Goal: Task Accomplishment & Management: Use online tool/utility

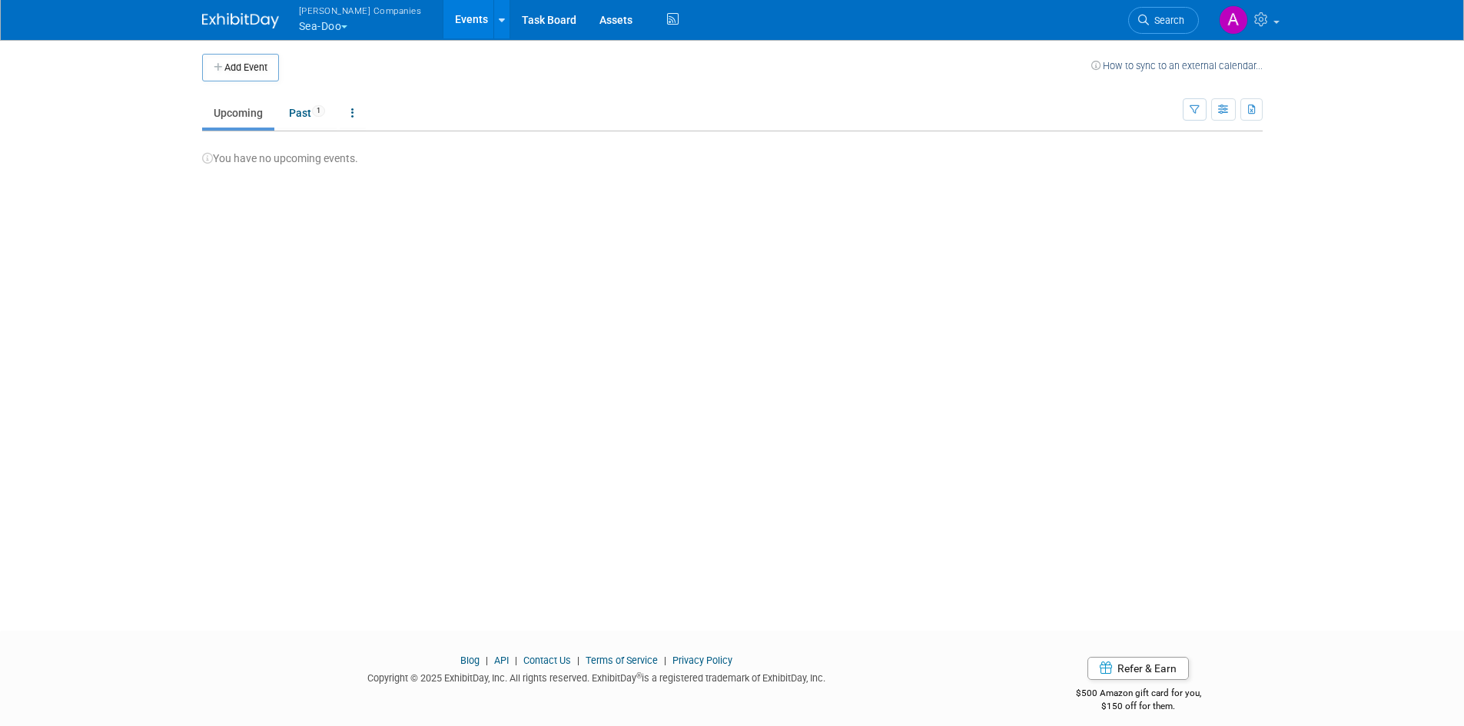
click at [331, 19] on button "[PERSON_NAME] Companies Sea-Doo" at bounding box center [369, 20] width 144 height 40
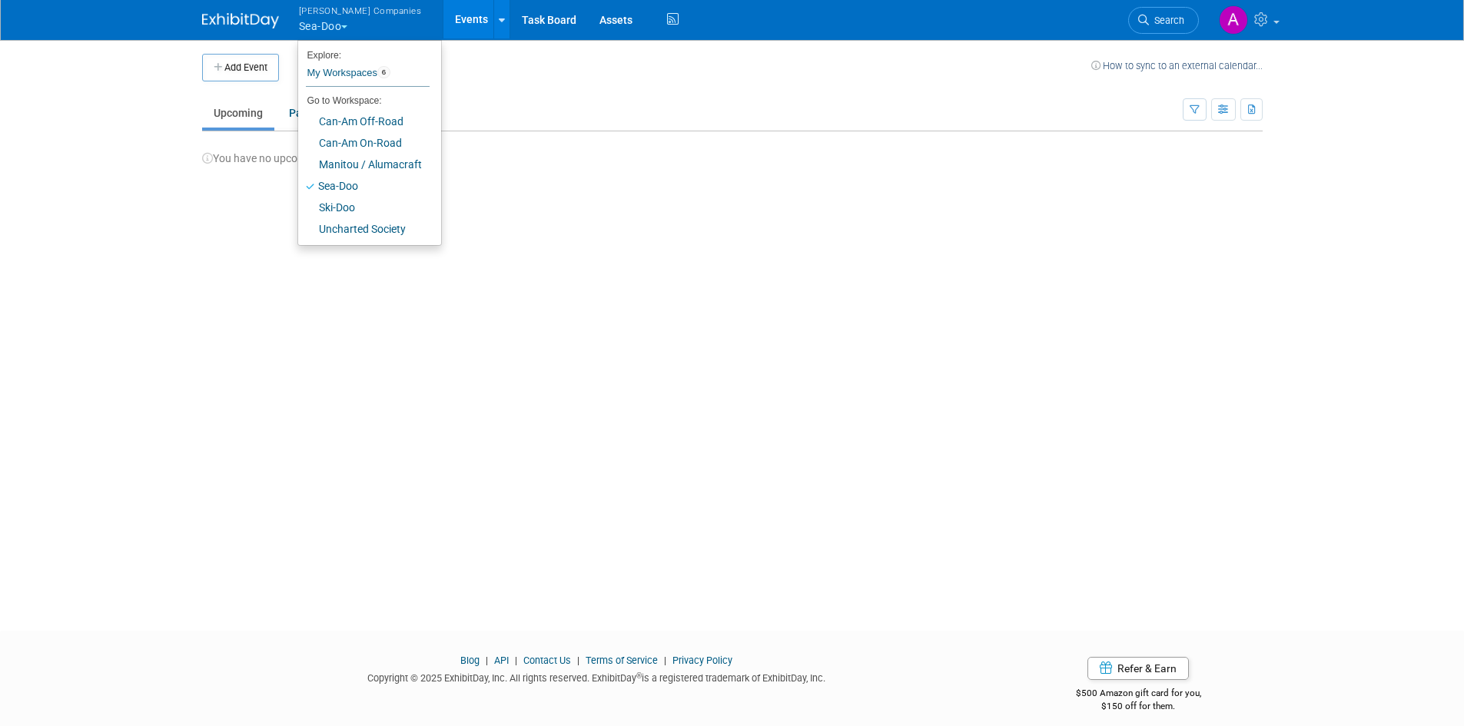
click at [330, 29] on button "Warnert Companies Sea-Doo" at bounding box center [369, 20] width 144 height 40
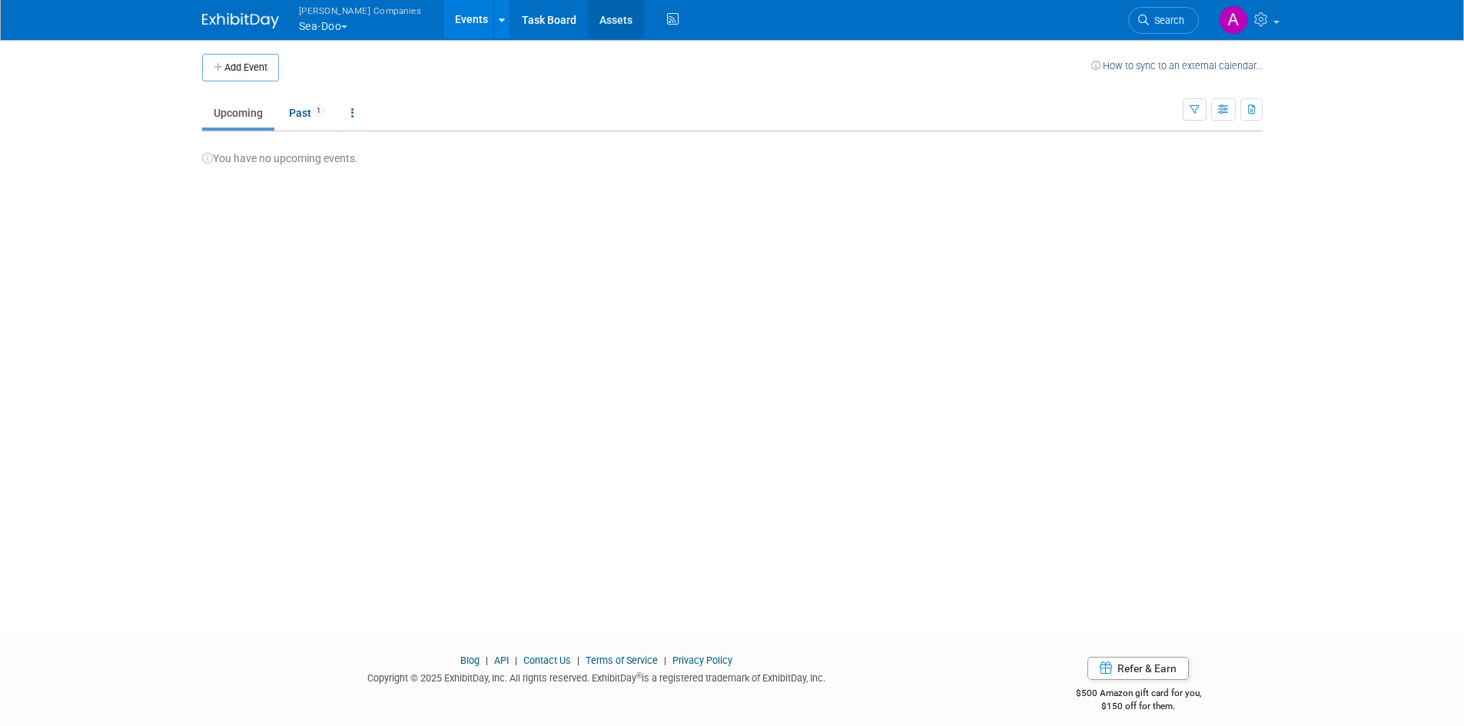
click at [588, 18] on link "Assets" at bounding box center [616, 19] width 56 height 38
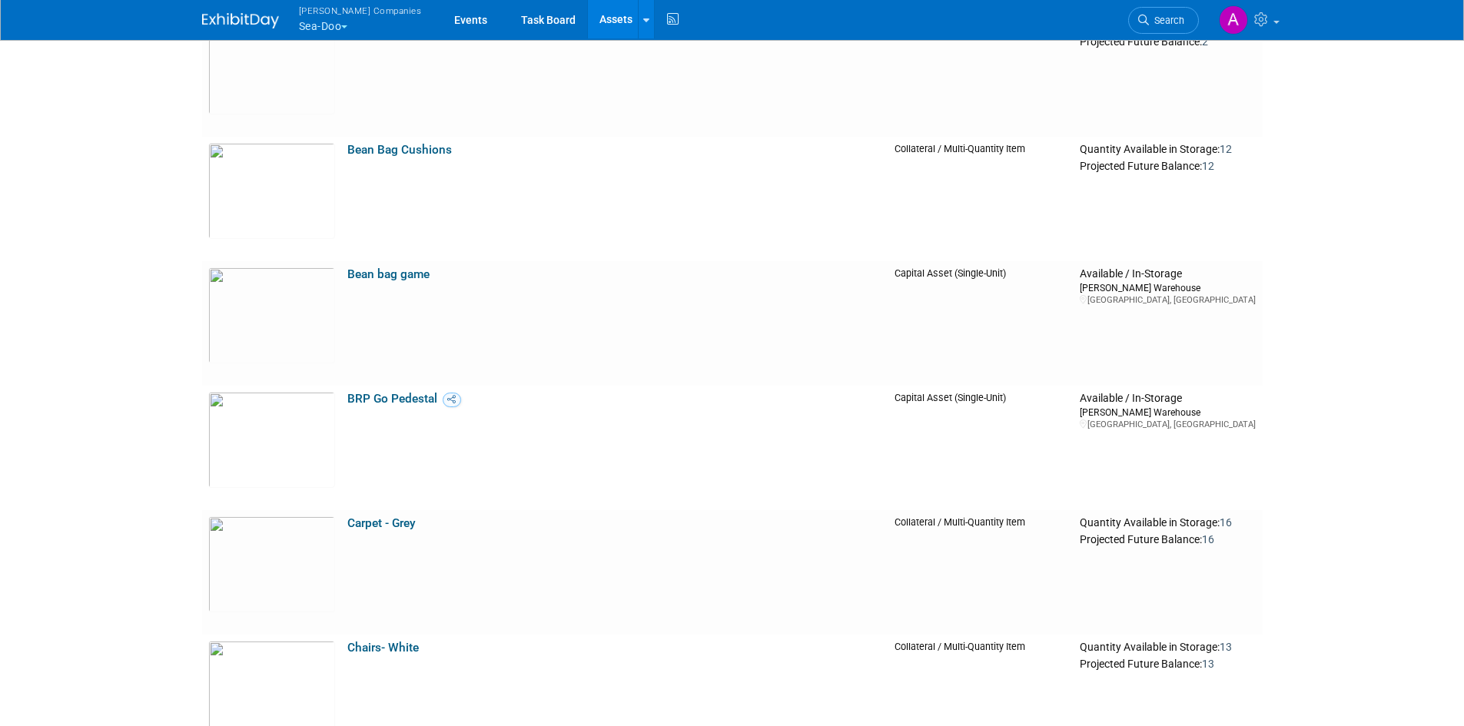
scroll to position [461, 0]
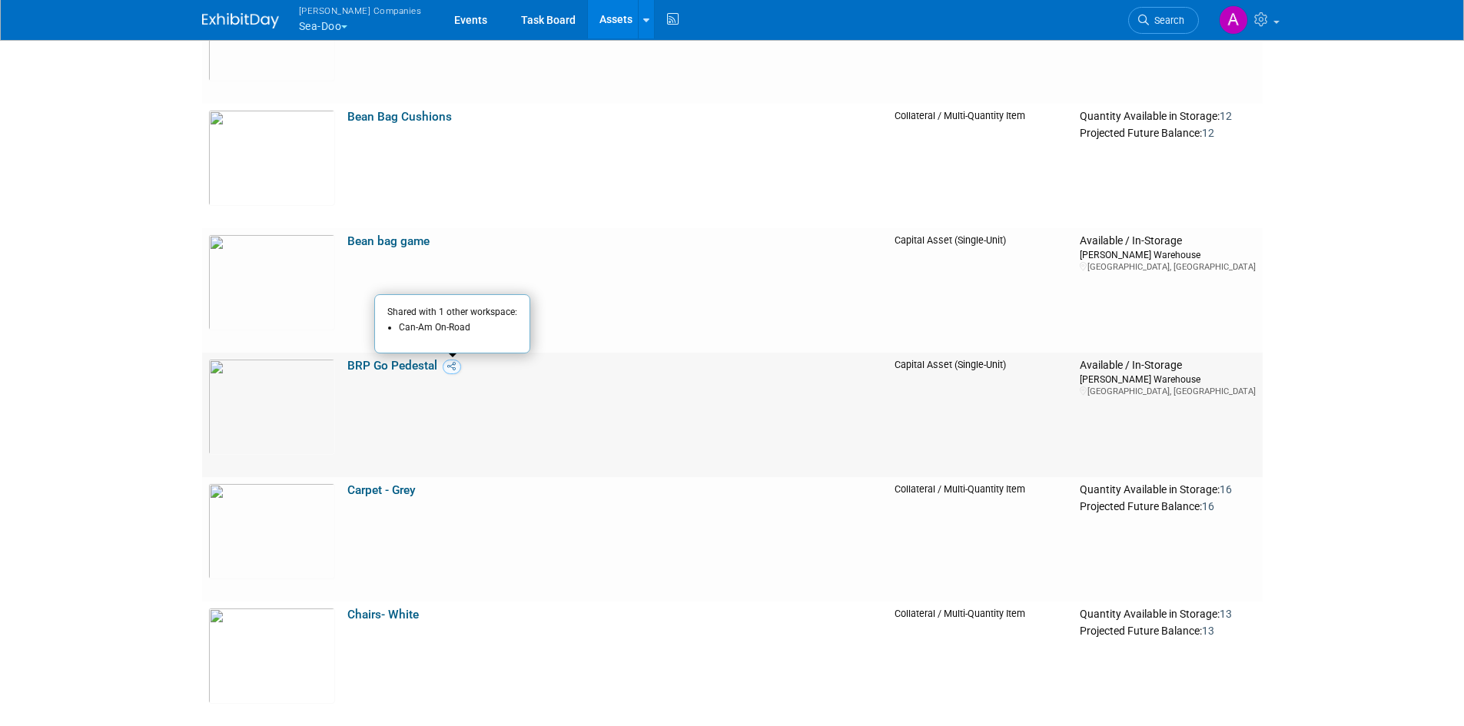
click at [452, 370] on icon at bounding box center [451, 366] width 8 height 9
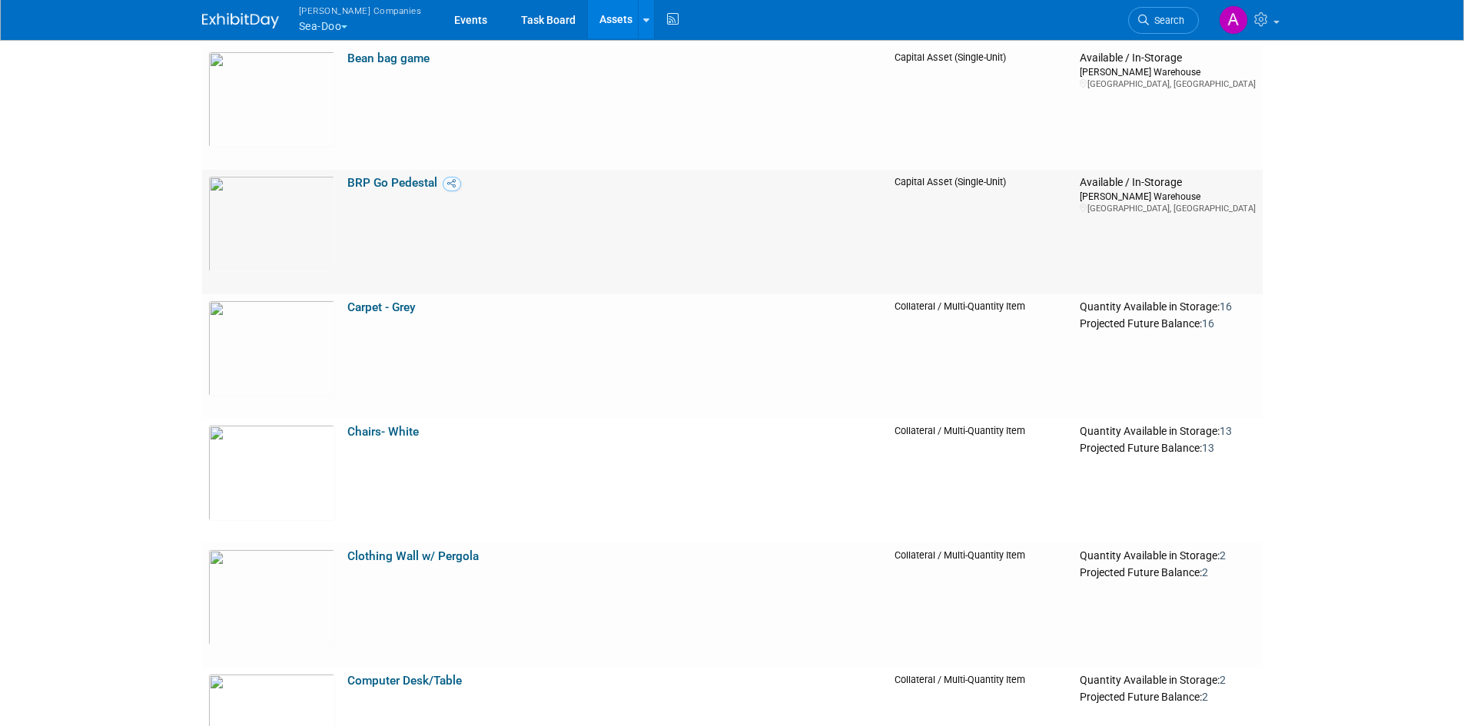
scroll to position [769, 0]
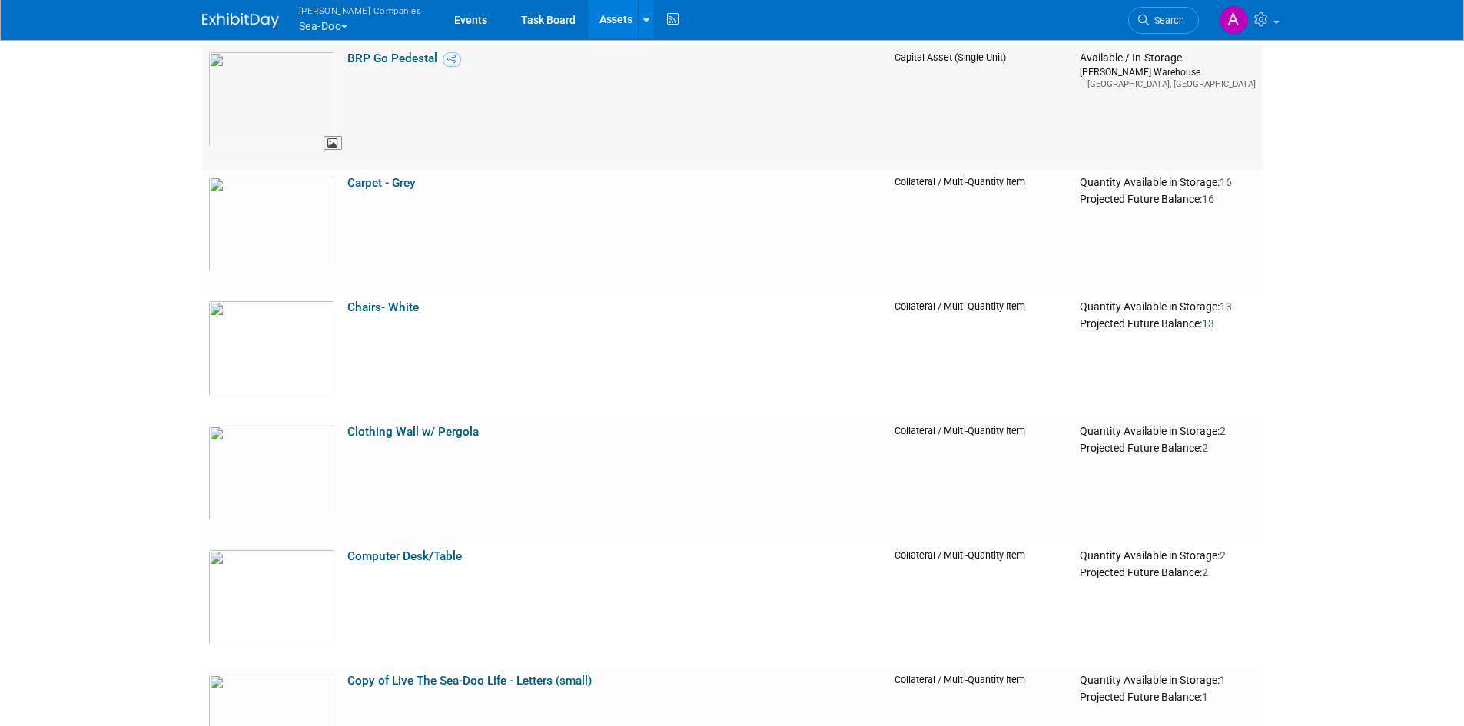
click at [300, 76] on img at bounding box center [271, 100] width 127 height 96
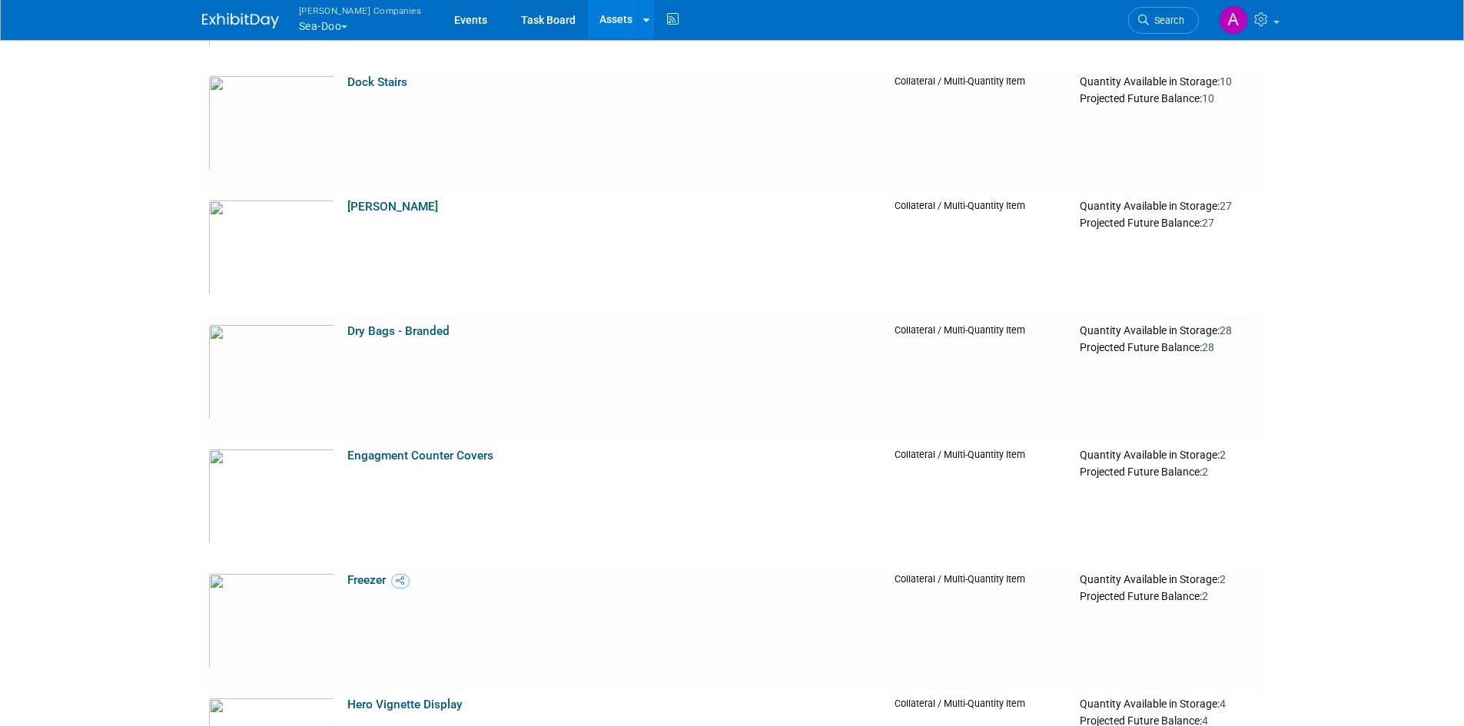
scroll to position [1922, 0]
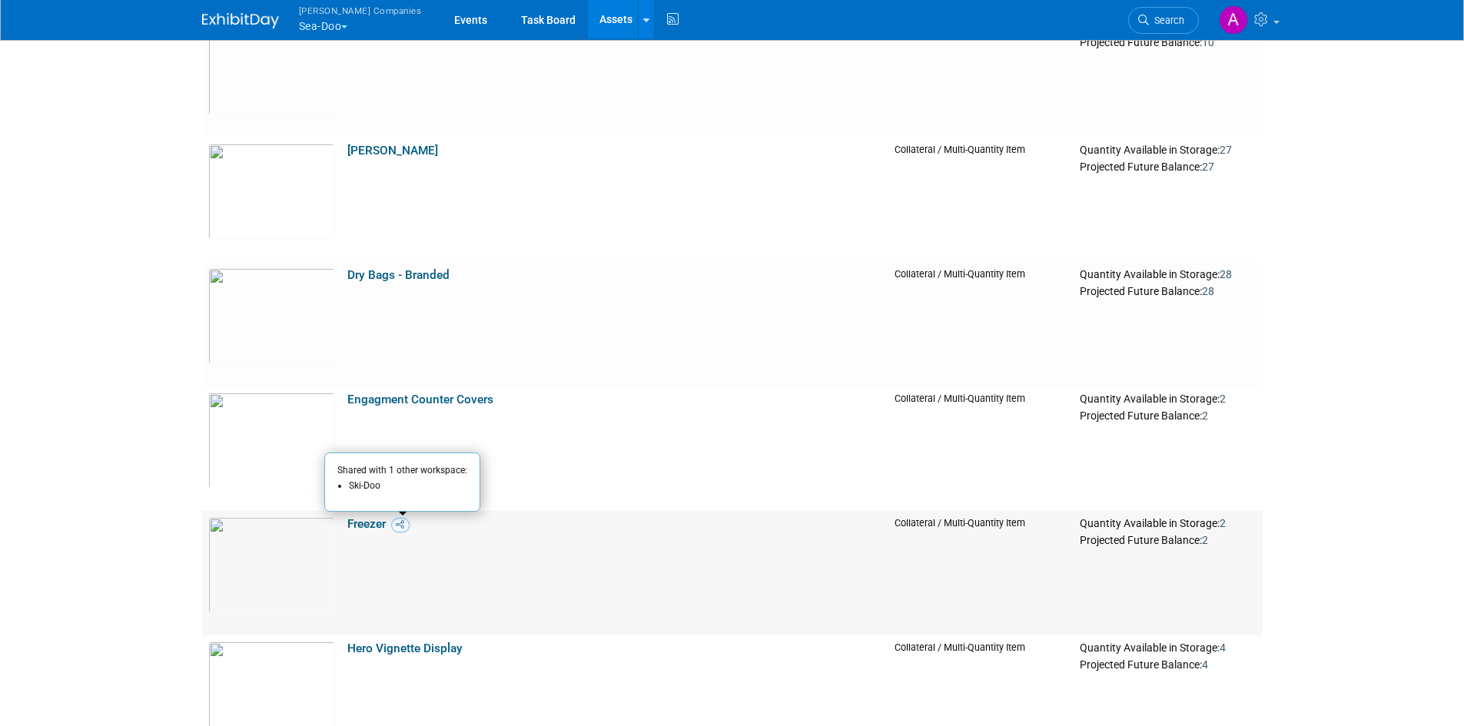
click at [400, 525] on icon at bounding box center [400, 524] width 8 height 9
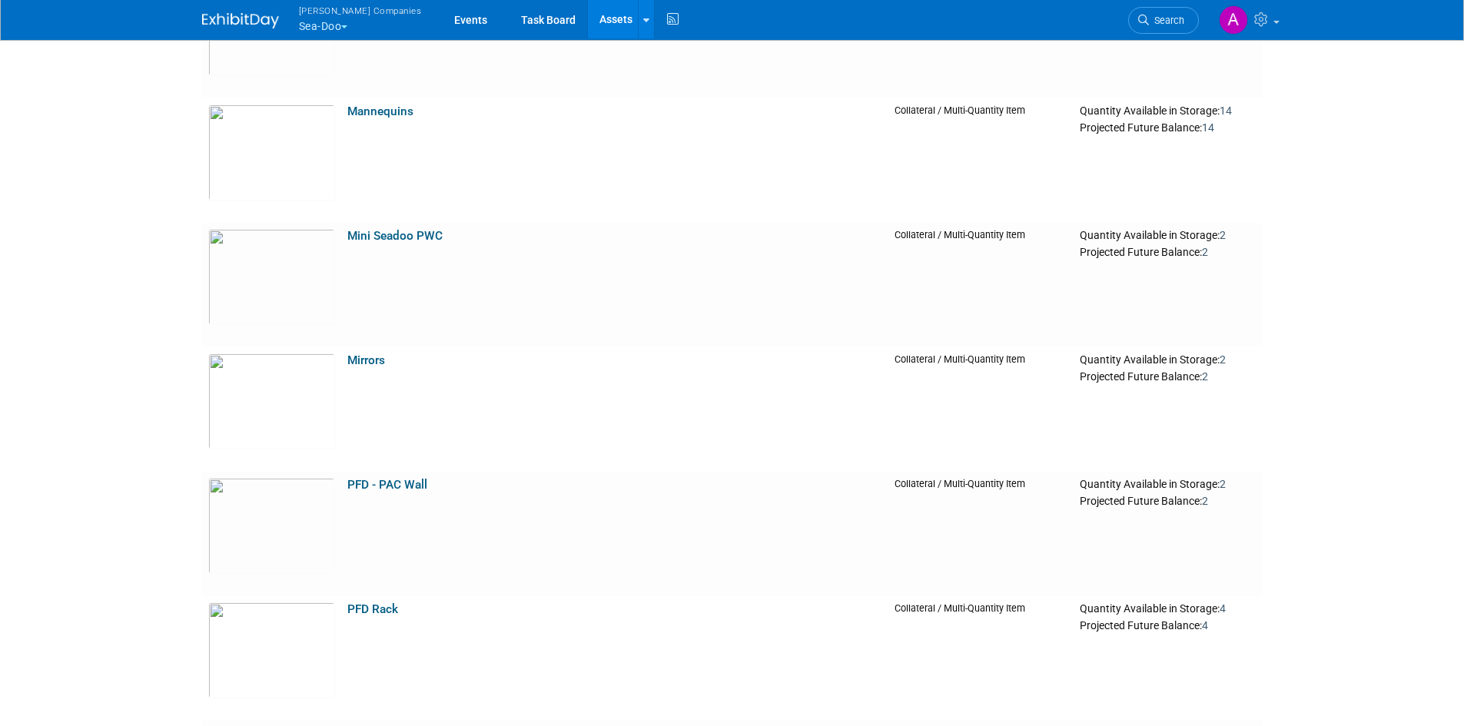
scroll to position [4228, 0]
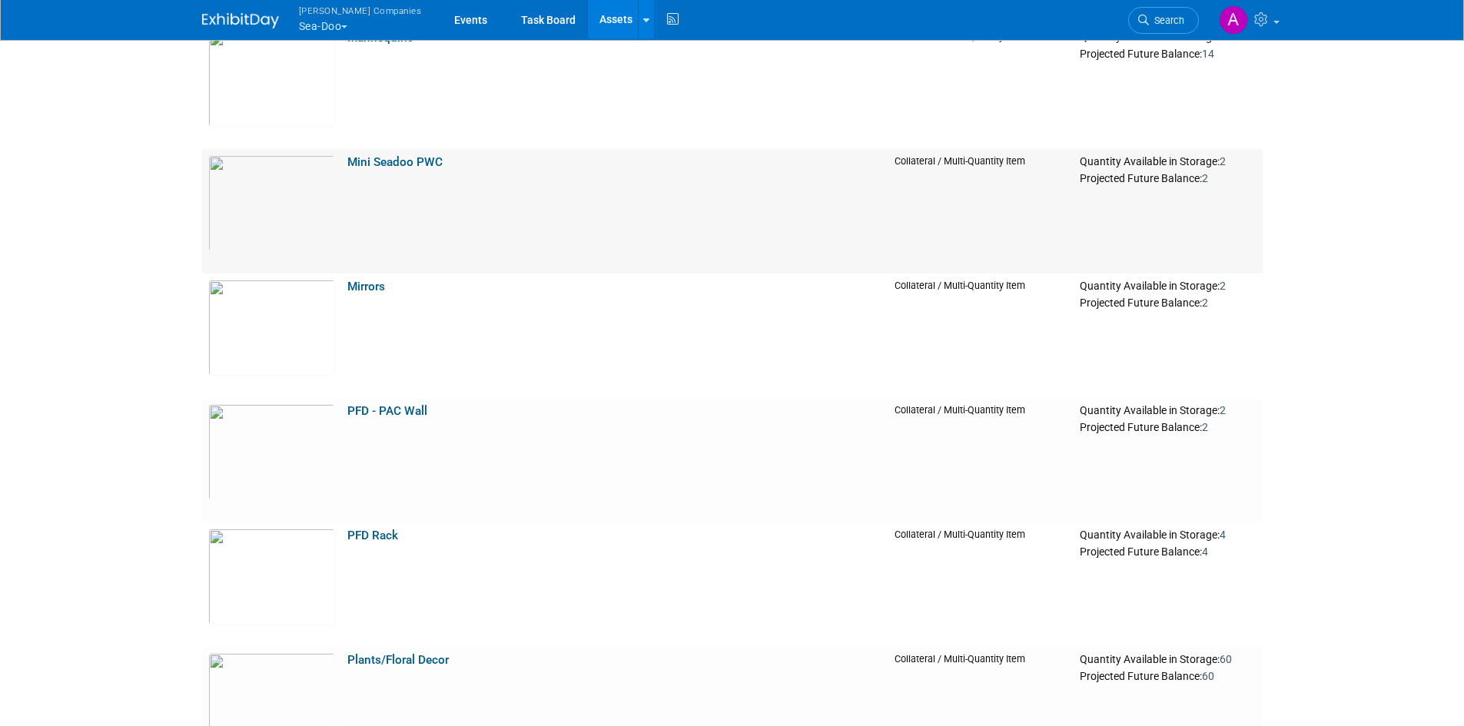
click at [418, 158] on link "Mini Seadoo PWC" at bounding box center [394, 162] width 95 height 14
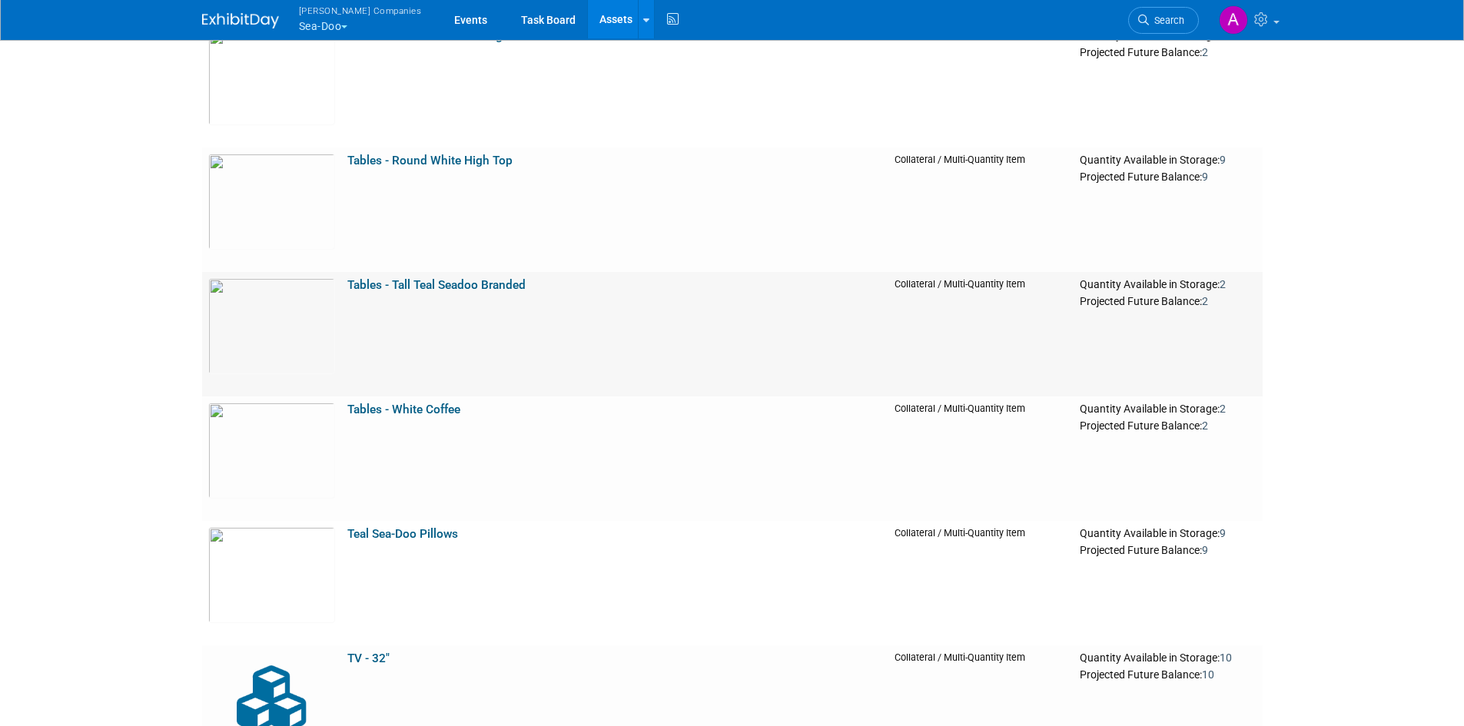
scroll to position [7714, 0]
click at [414, 414] on link "Tables - White Coffee" at bounding box center [403, 411] width 113 height 14
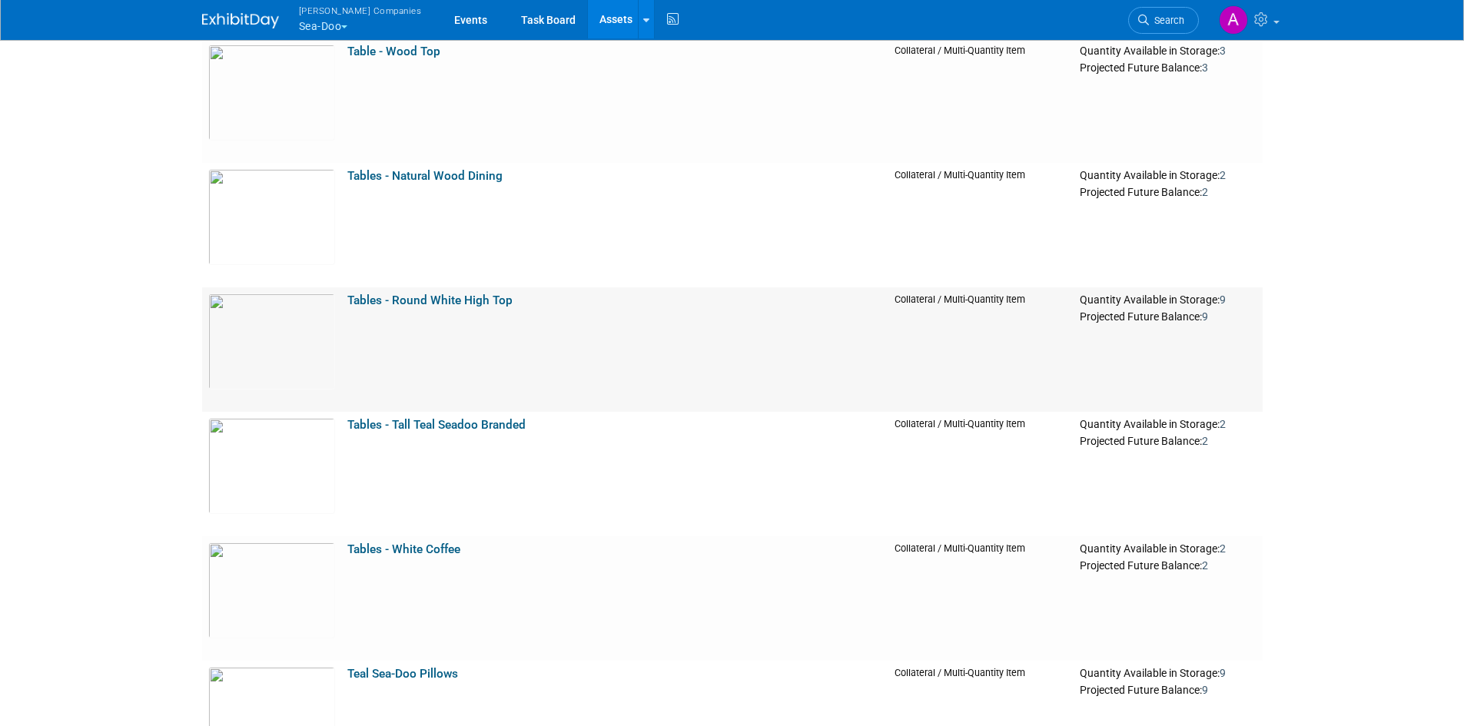
scroll to position [7561, 0]
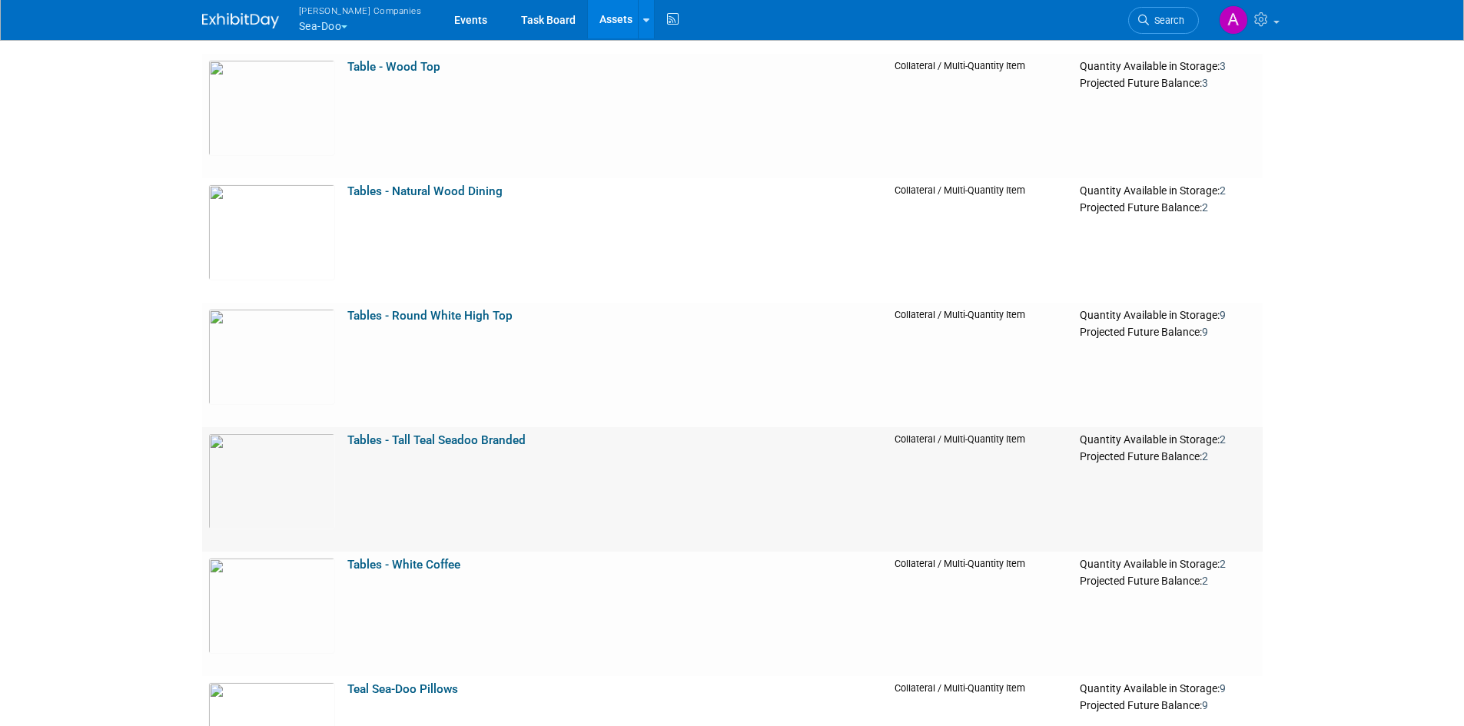
click at [447, 437] on link "Tables - Tall Teal Seadoo Branded" at bounding box center [436, 441] width 178 height 14
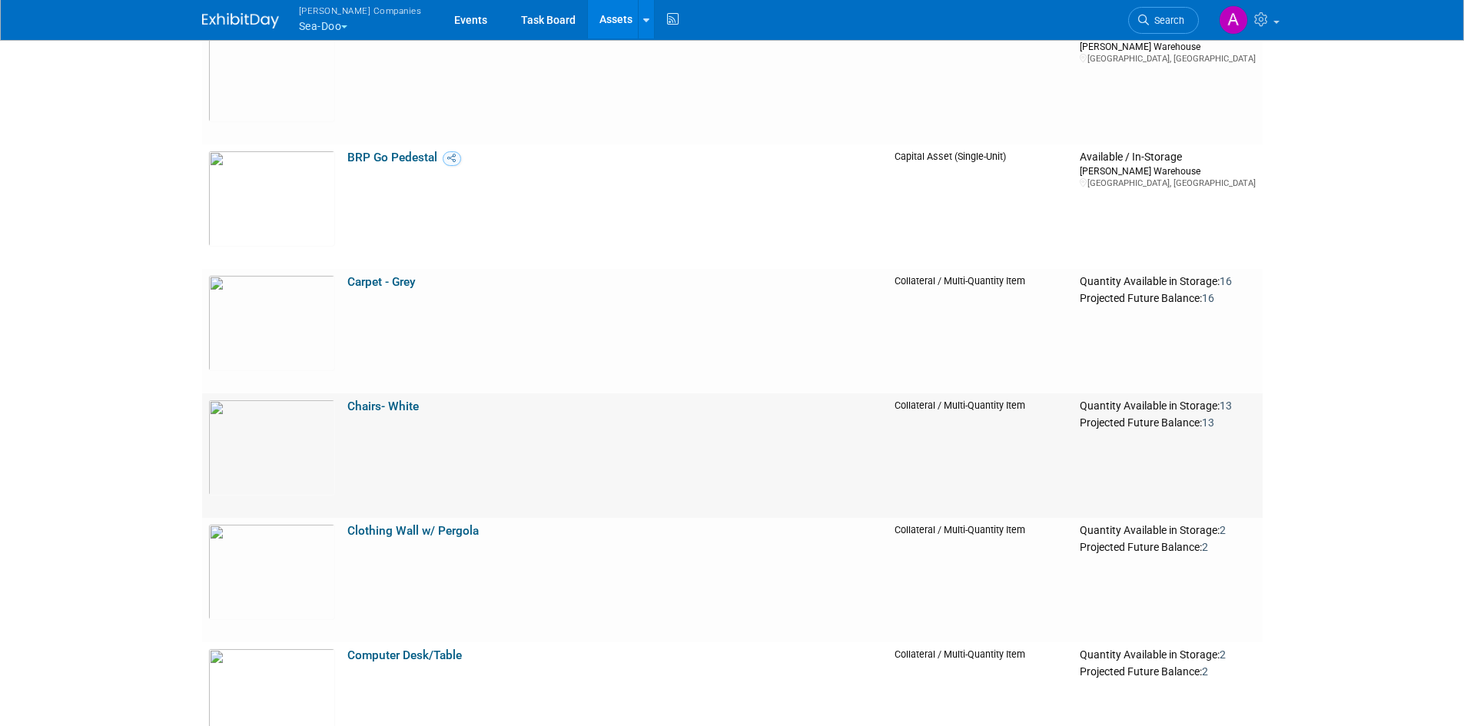
scroll to position [566, 0]
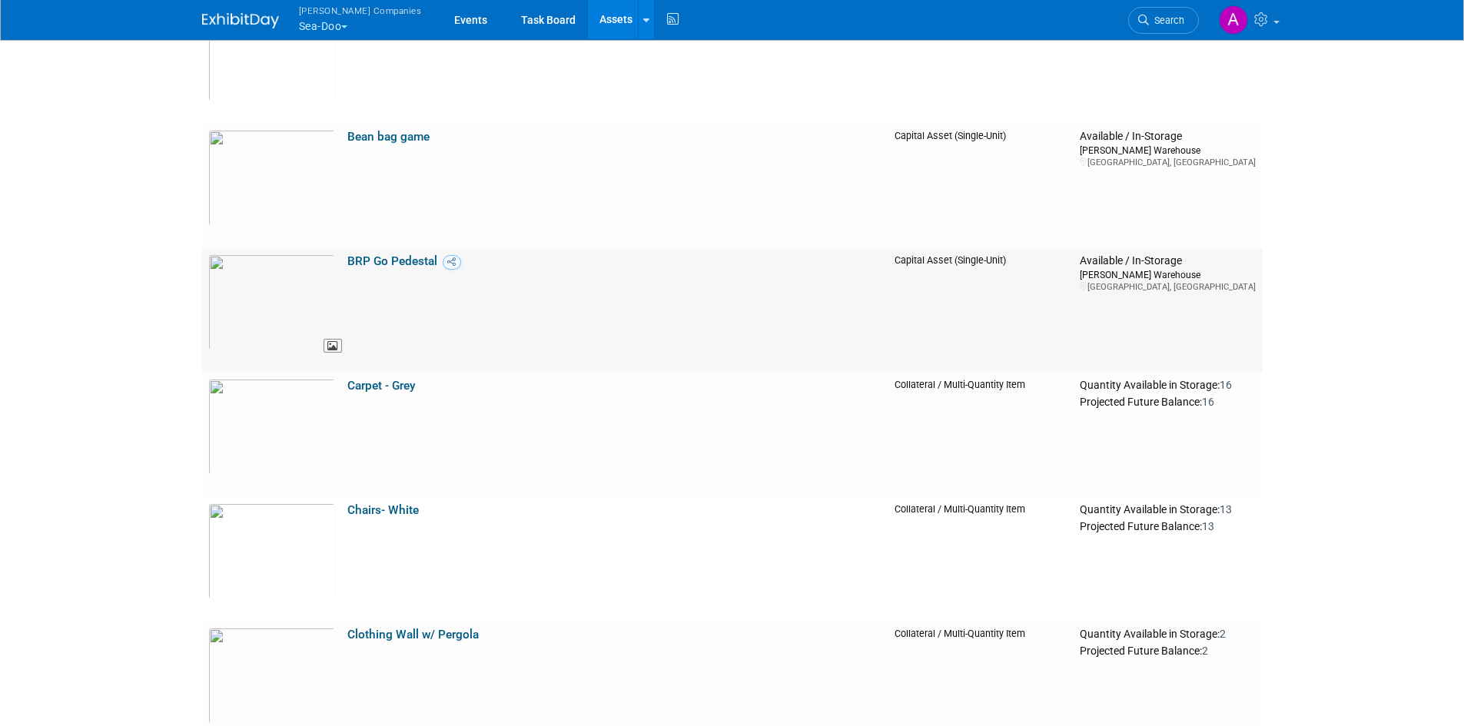
click at [311, 314] on img at bounding box center [271, 302] width 127 height 96
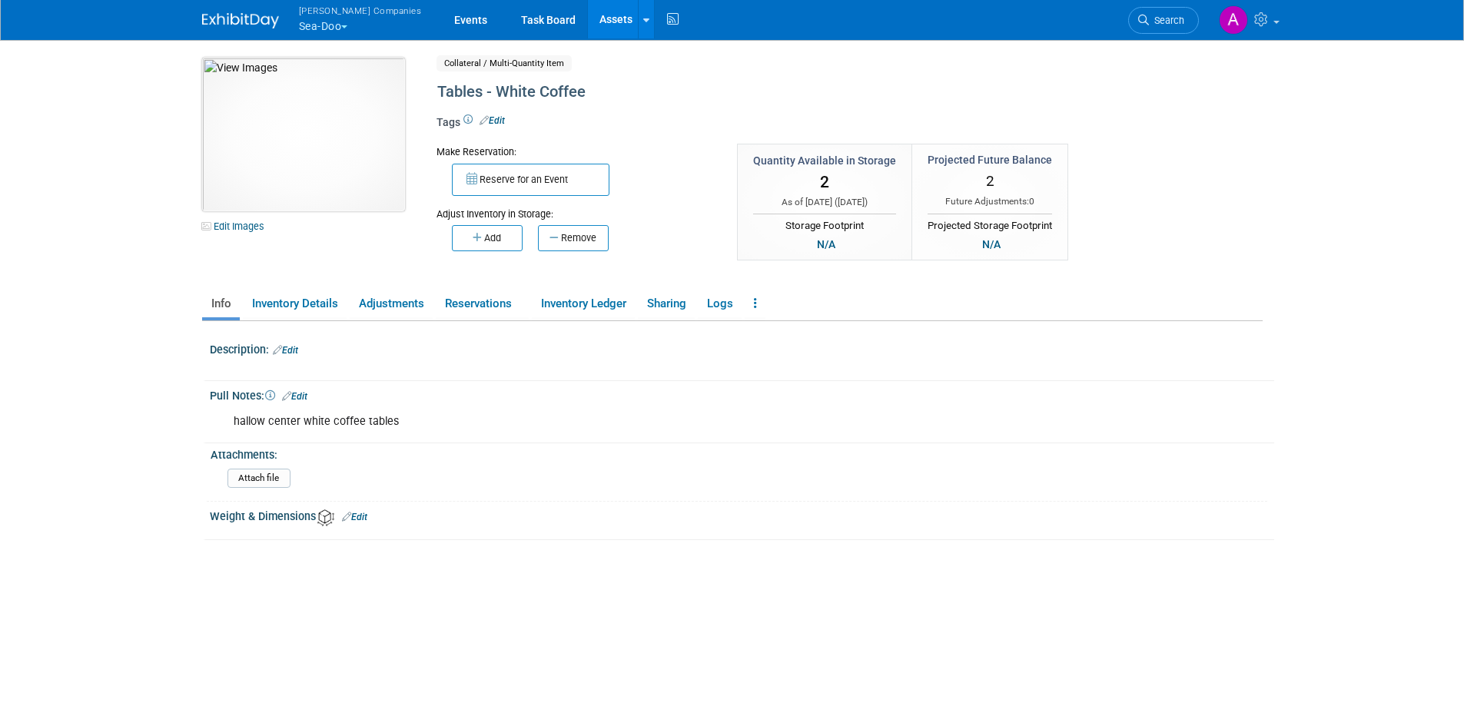
click at [334, 166] on img at bounding box center [303, 135] width 203 height 154
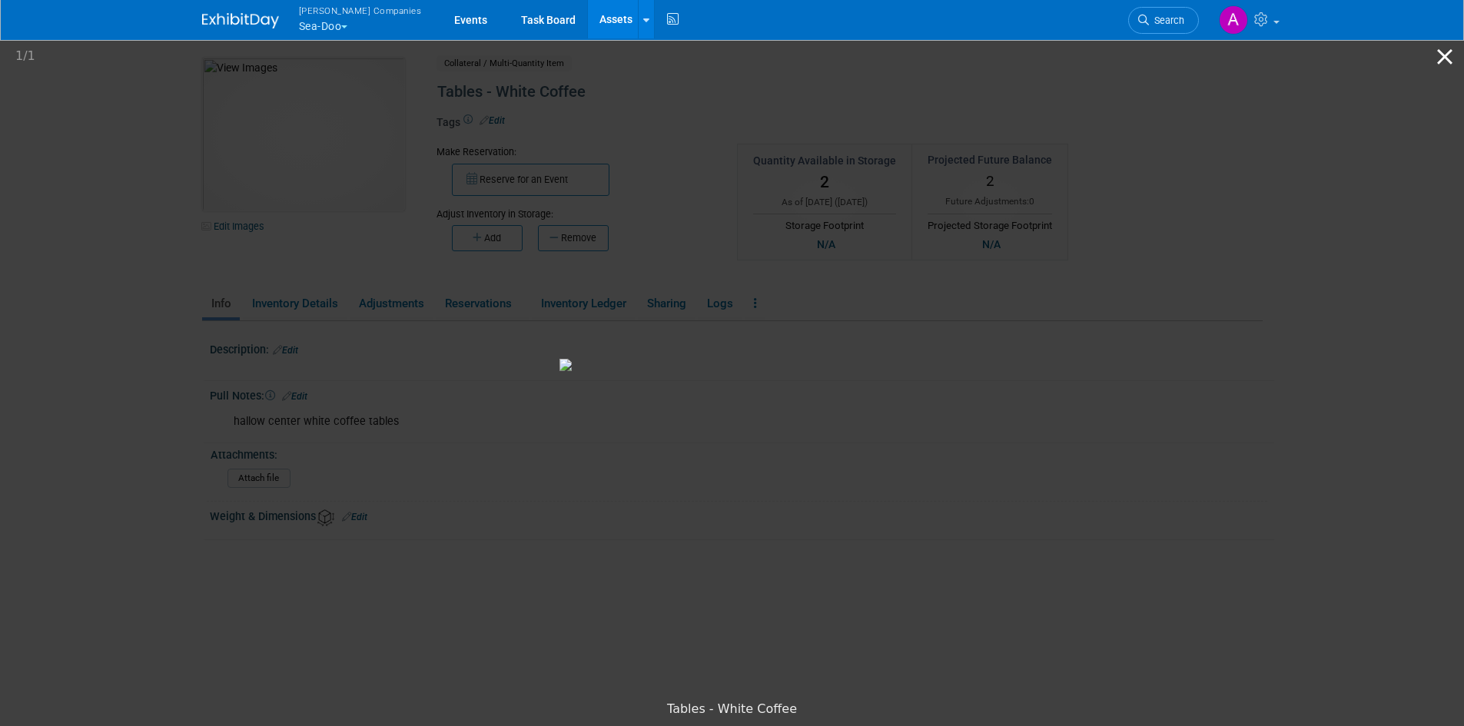
click at [1443, 56] on button "Close gallery" at bounding box center [1445, 56] width 38 height 36
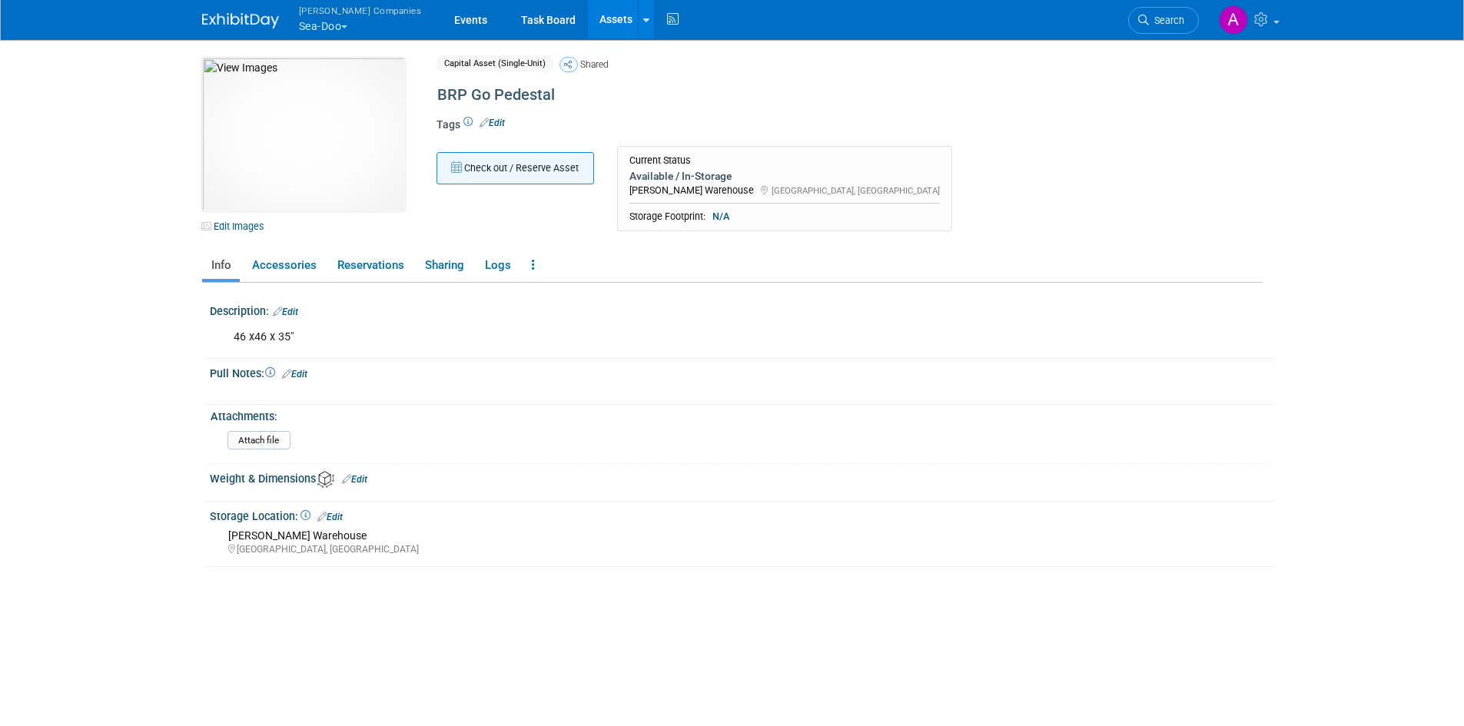
click at [520, 174] on button "Check out / Reserve Asset" at bounding box center [516, 168] width 158 height 32
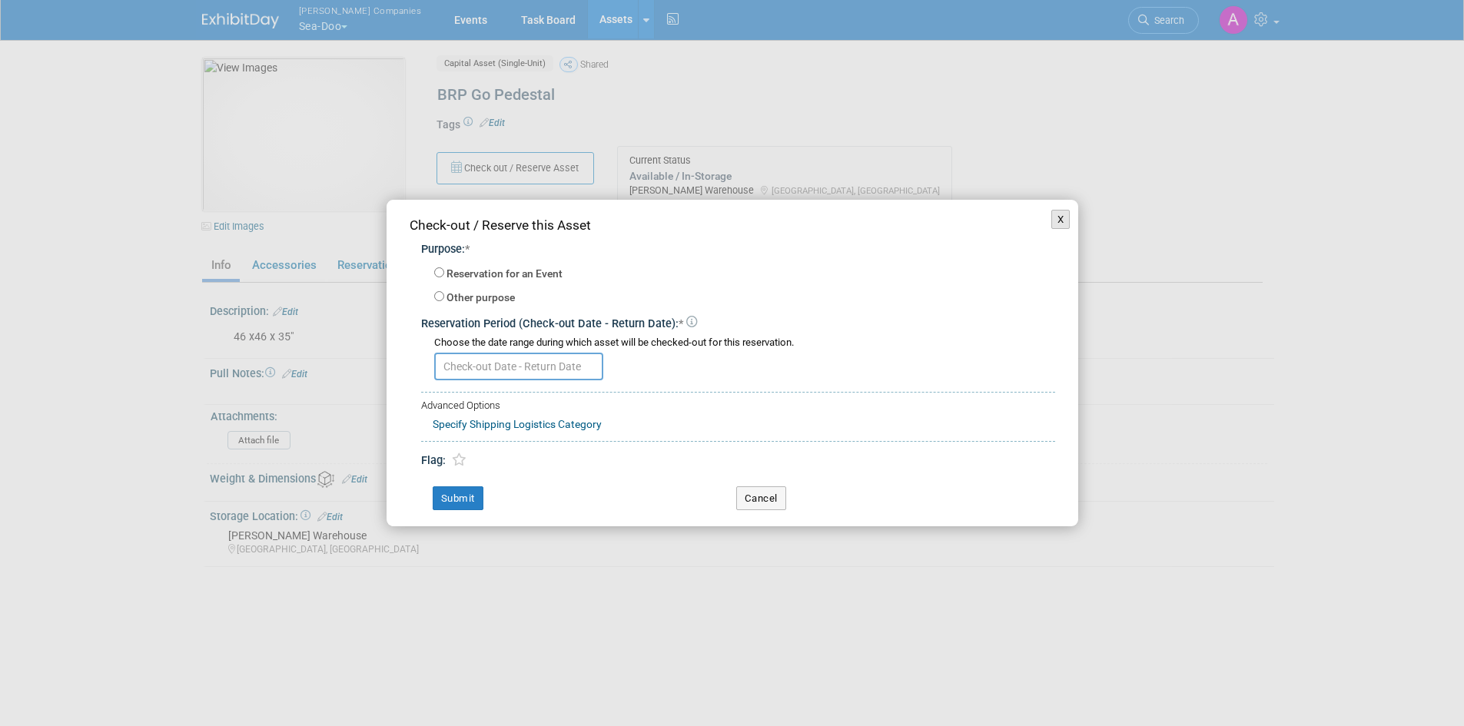
click at [1058, 217] on button "X" at bounding box center [1061, 220] width 19 height 20
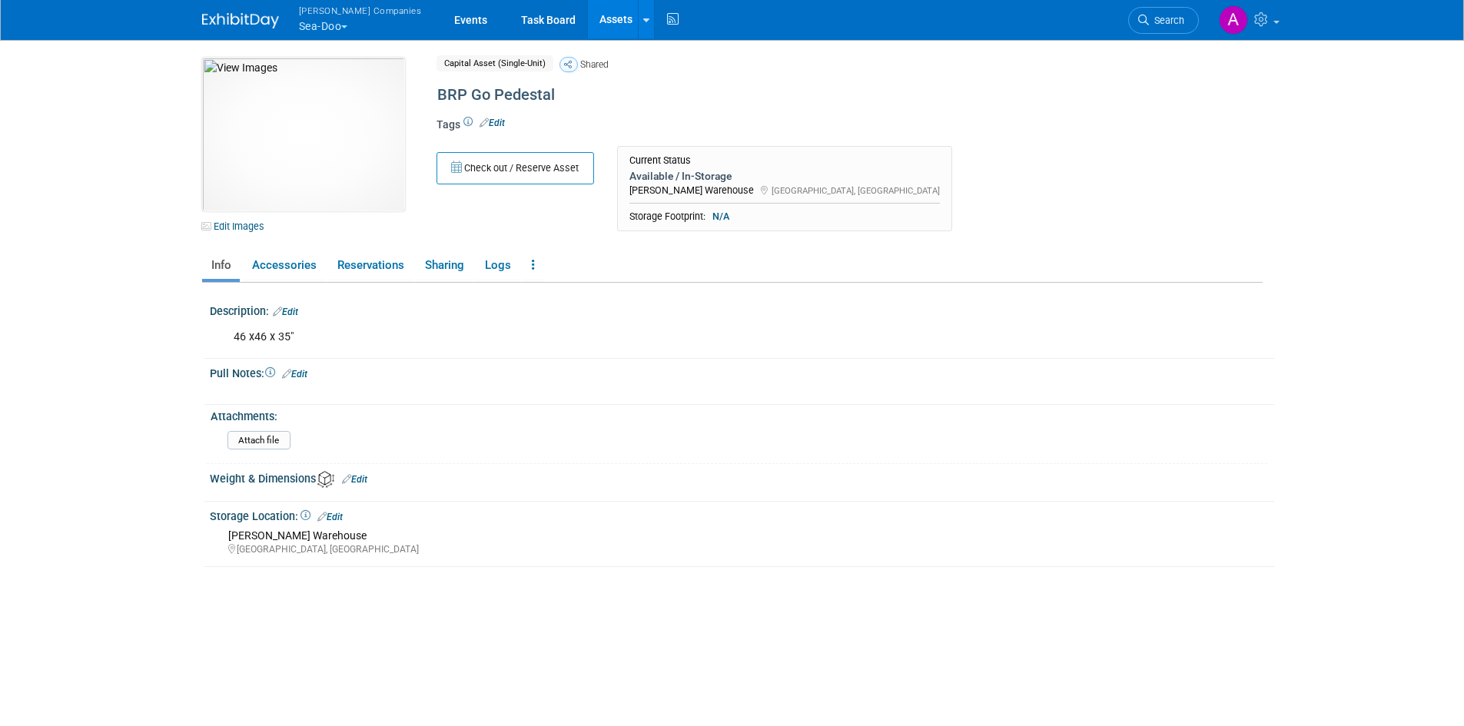
click at [569, 60] on icon at bounding box center [568, 64] width 8 height 8
click at [364, 261] on link "Reservations" at bounding box center [370, 265] width 85 height 27
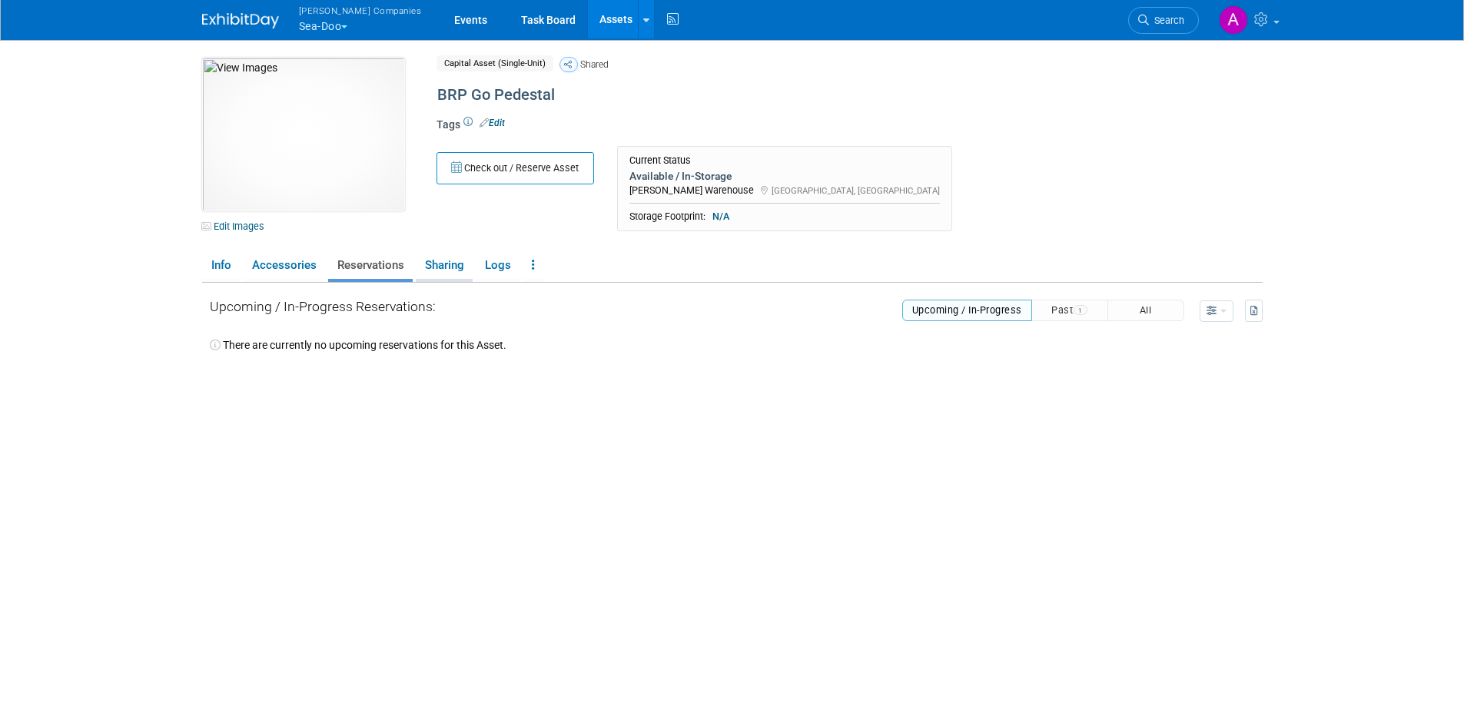
click at [441, 263] on link "Sharing" at bounding box center [444, 265] width 57 height 27
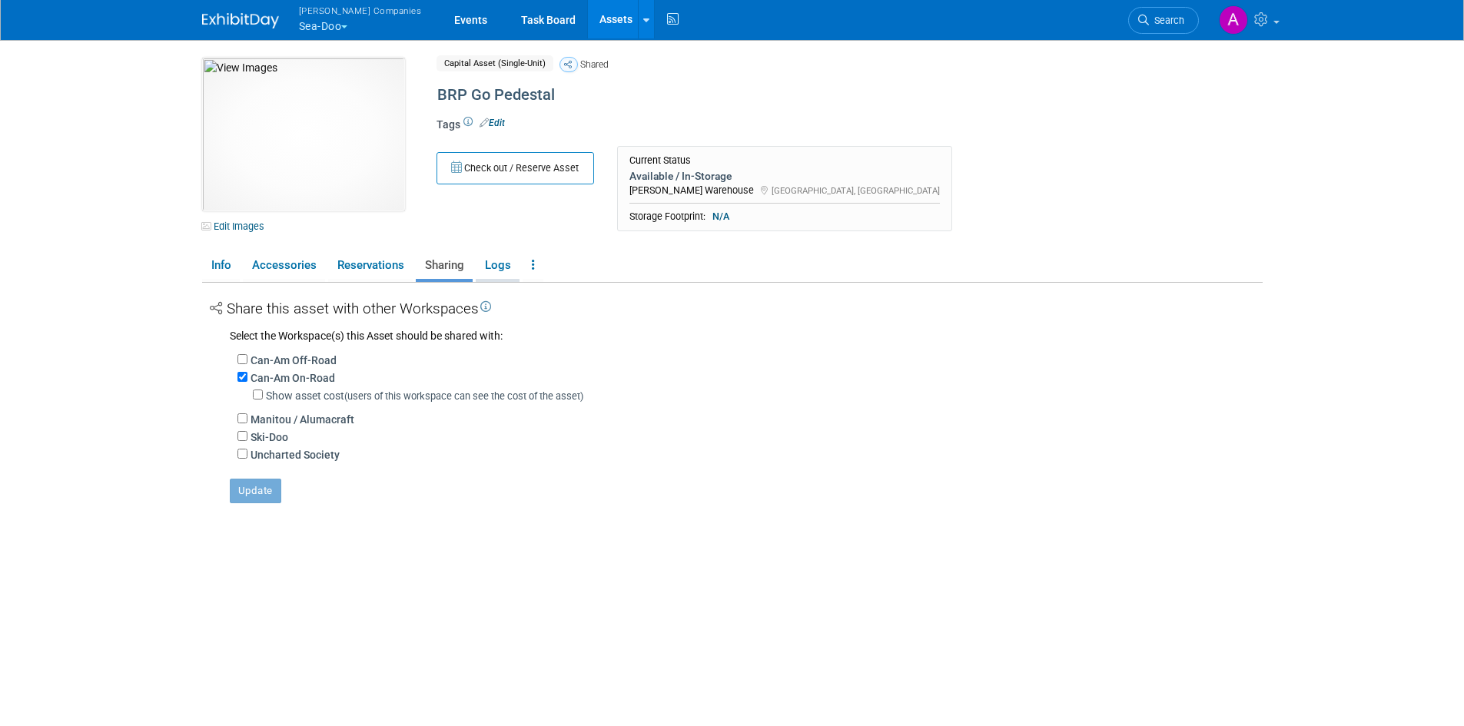
click at [490, 262] on link "Logs" at bounding box center [498, 265] width 44 height 27
